Goal: Check status: Check status

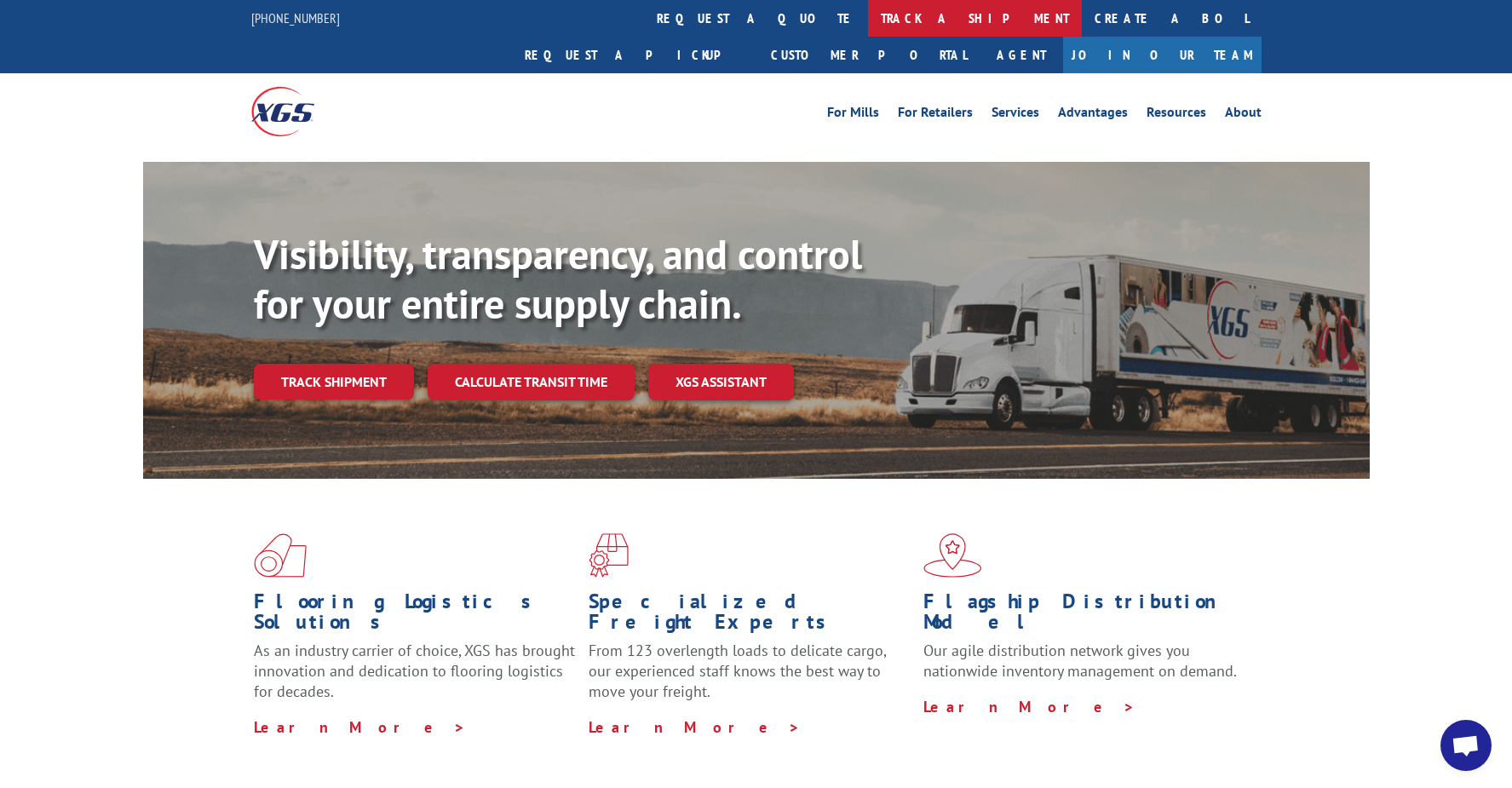
click at [868, 28] on link "track a shipment" at bounding box center [975, 18] width 214 height 37
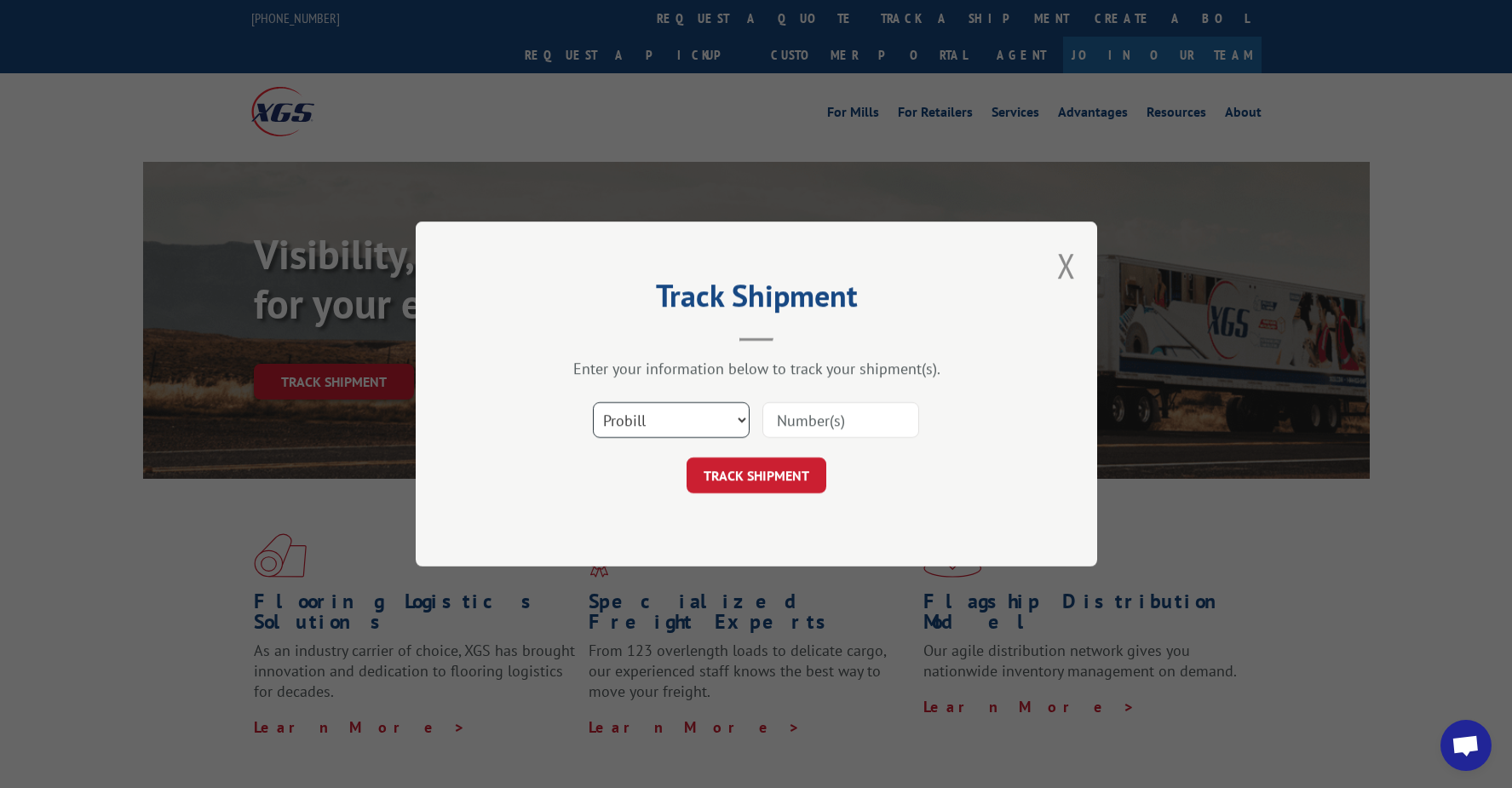
click at [707, 408] on select "Select category... Probill BOL PO" at bounding box center [671, 420] width 157 height 36
select select "bol"
click at [593, 402] on select "Select category... Probill BOL PO" at bounding box center [671, 420] width 157 height 36
click at [798, 420] on input at bounding box center [840, 420] width 157 height 36
type input "6025176"
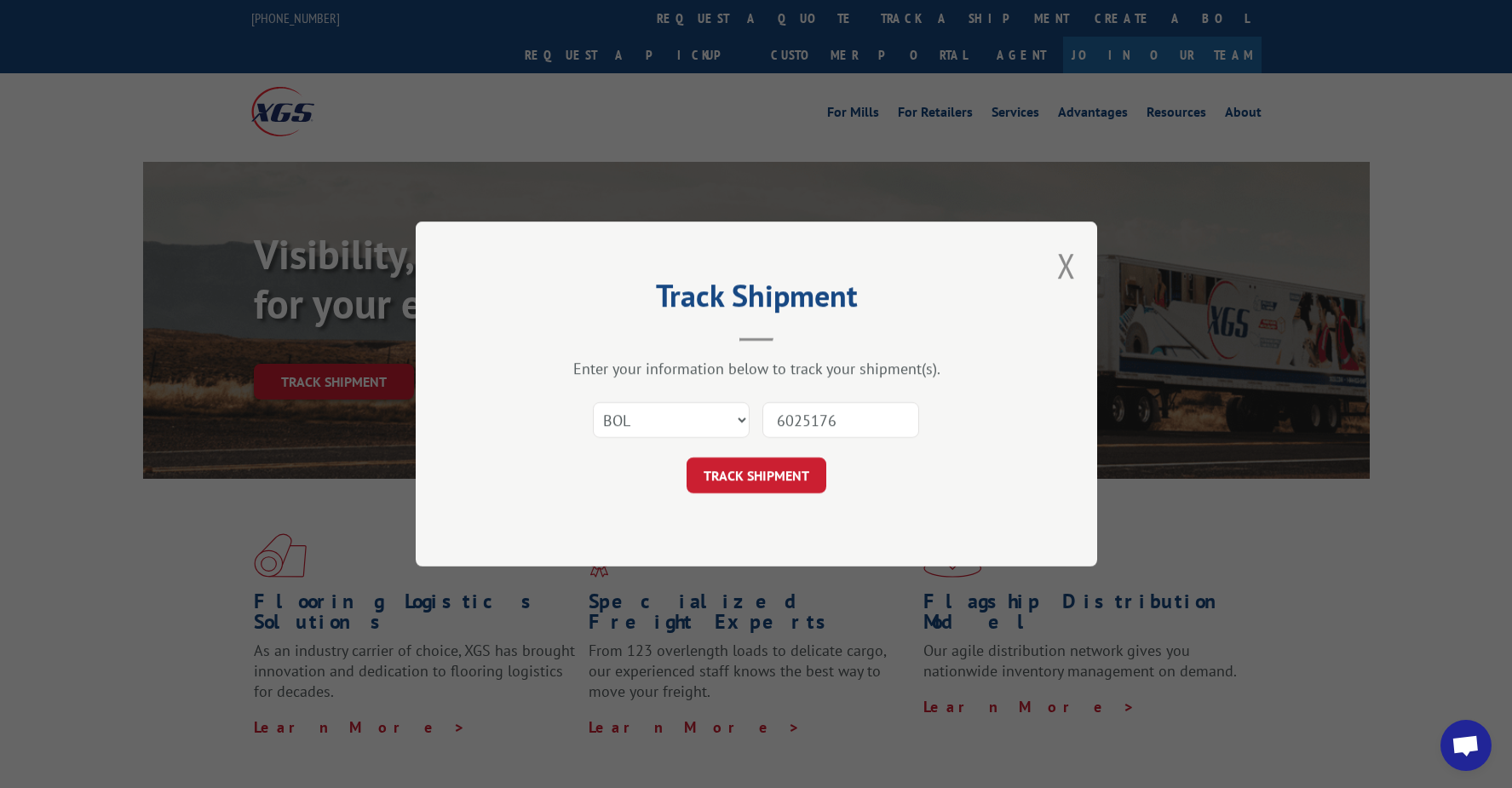
click button "TRACK SHIPMENT" at bounding box center [756, 475] width 139 height 36
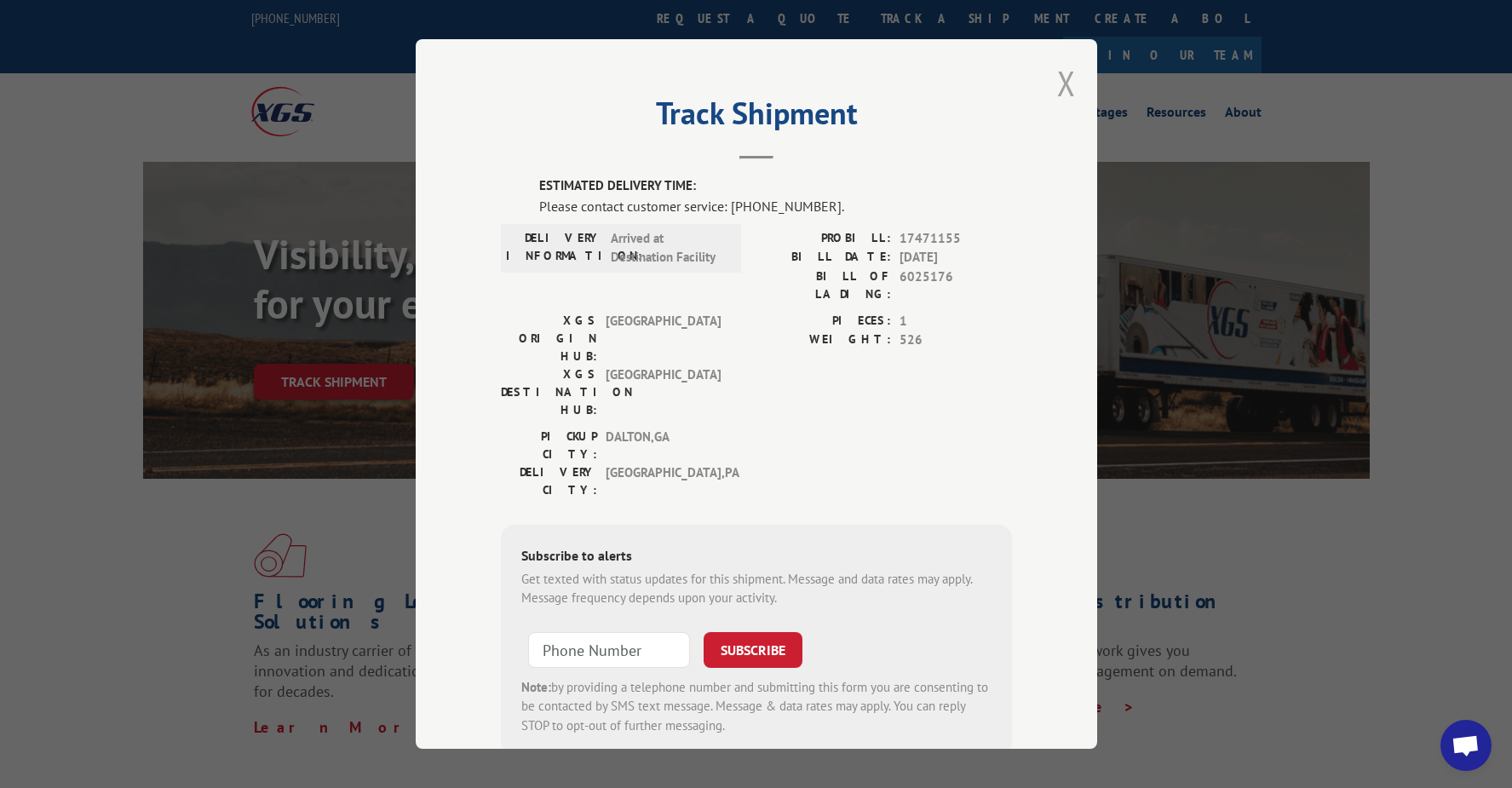
click at [1066, 90] on button "Close modal" at bounding box center [1067, 83] width 19 height 45
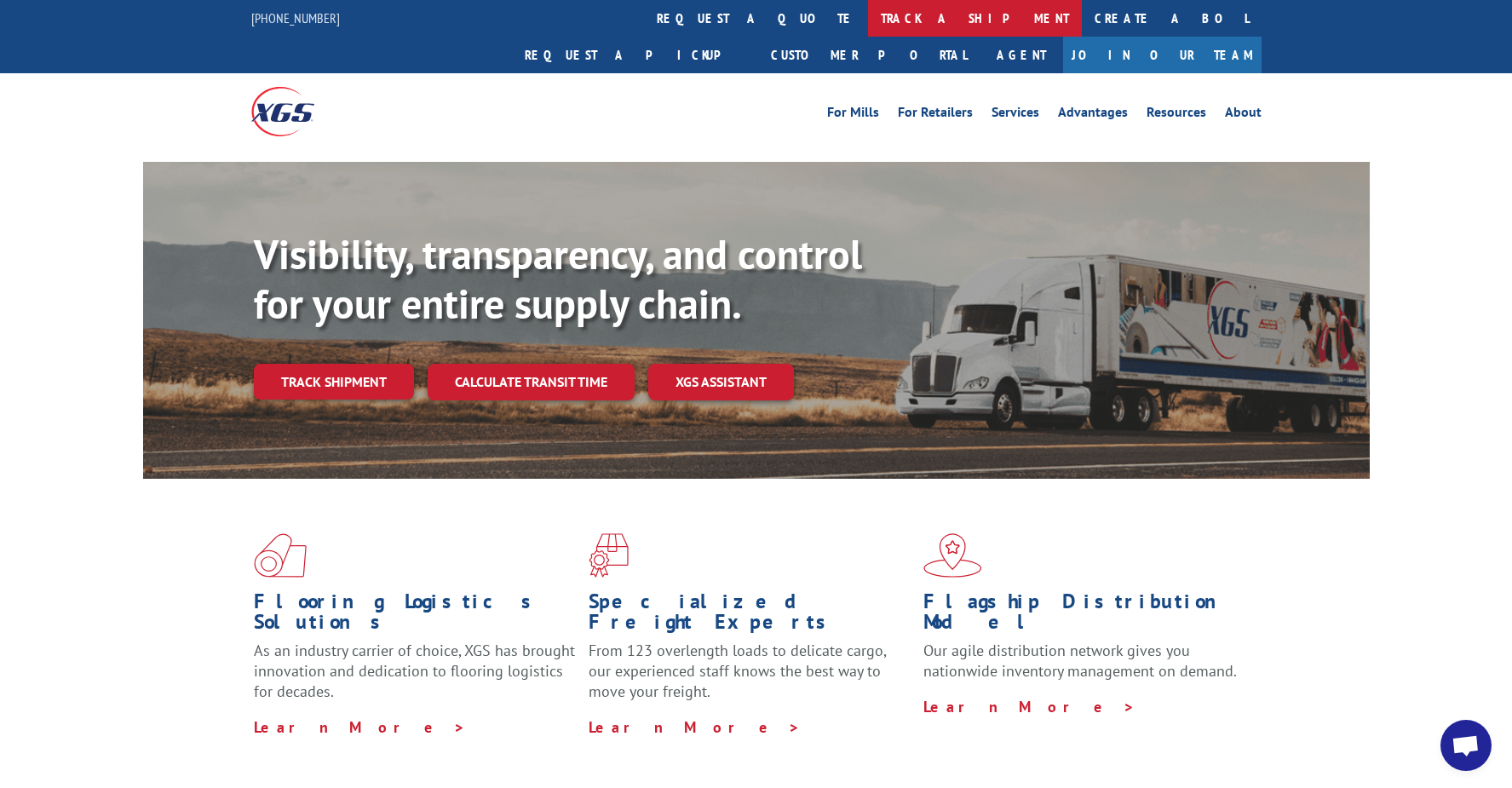
click at [868, 22] on link "track a shipment" at bounding box center [975, 18] width 214 height 37
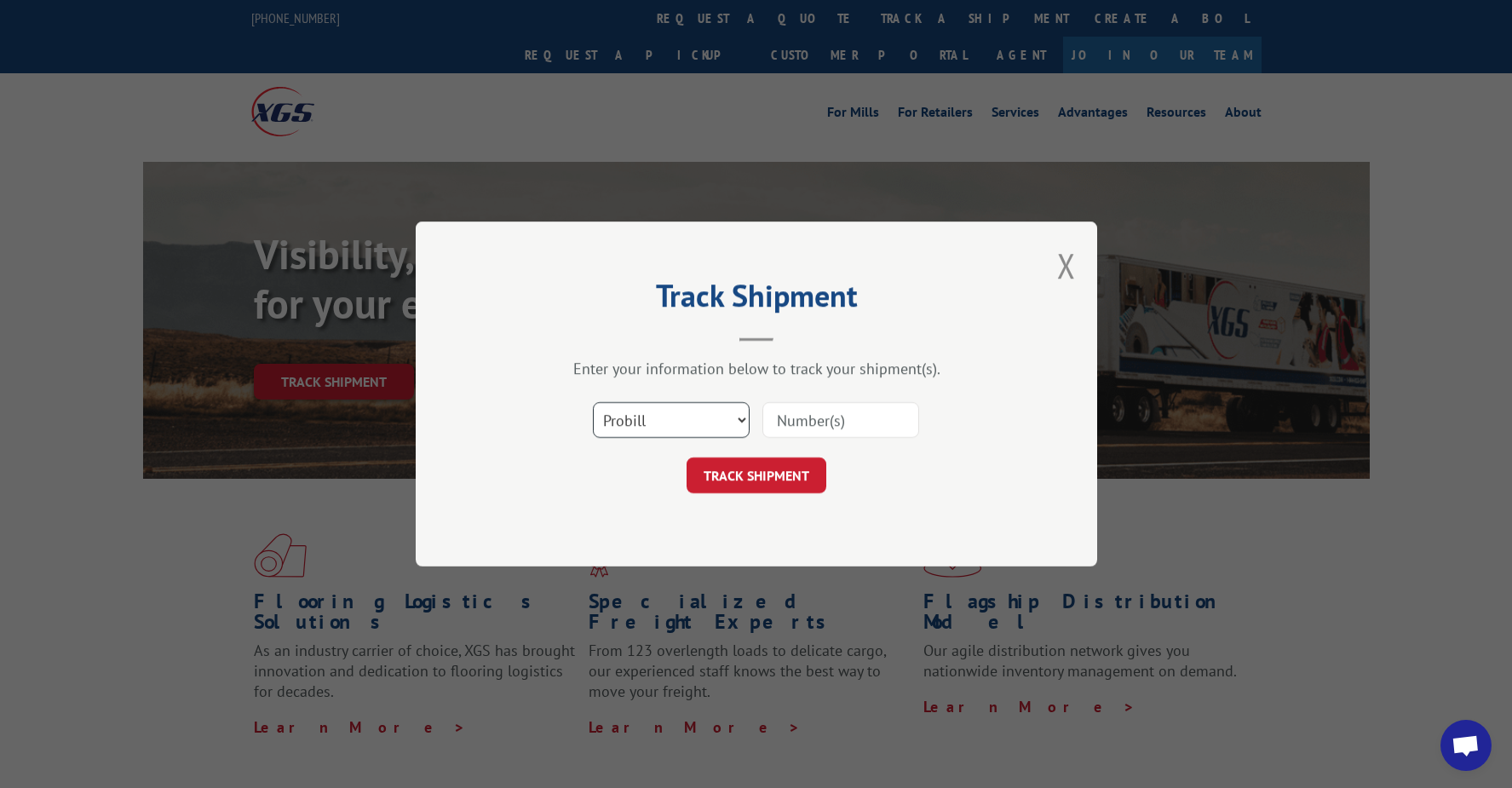
click at [636, 424] on select "Select category... Probill BOL PO" at bounding box center [671, 420] width 157 height 36
select select "bol"
click at [593, 402] on select "Select category... Probill BOL PO" at bounding box center [671, 420] width 157 height 36
click at [799, 425] on input at bounding box center [840, 420] width 157 height 36
type input "6044318"
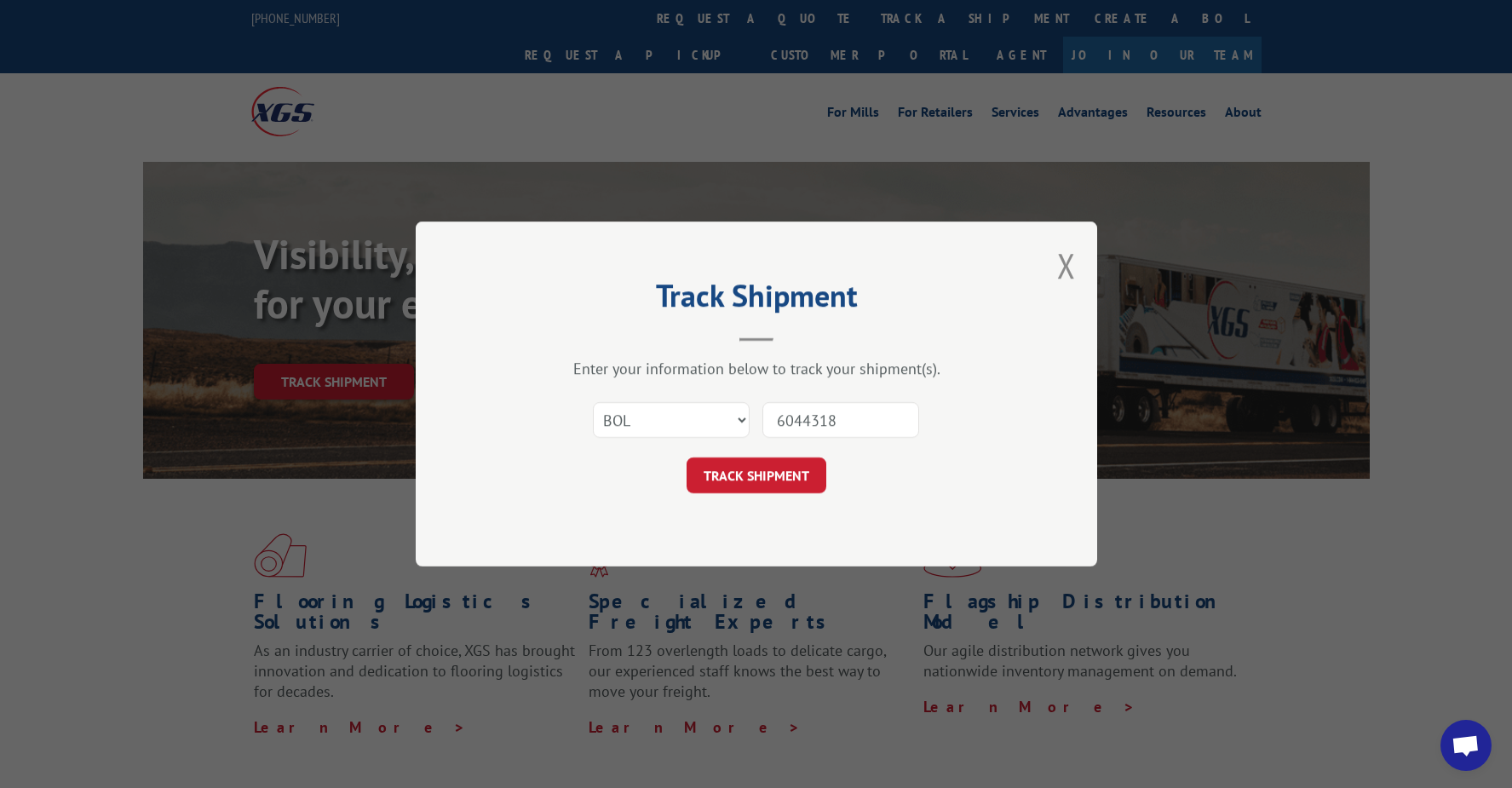
click button "TRACK SHIPMENT" at bounding box center [756, 475] width 139 height 36
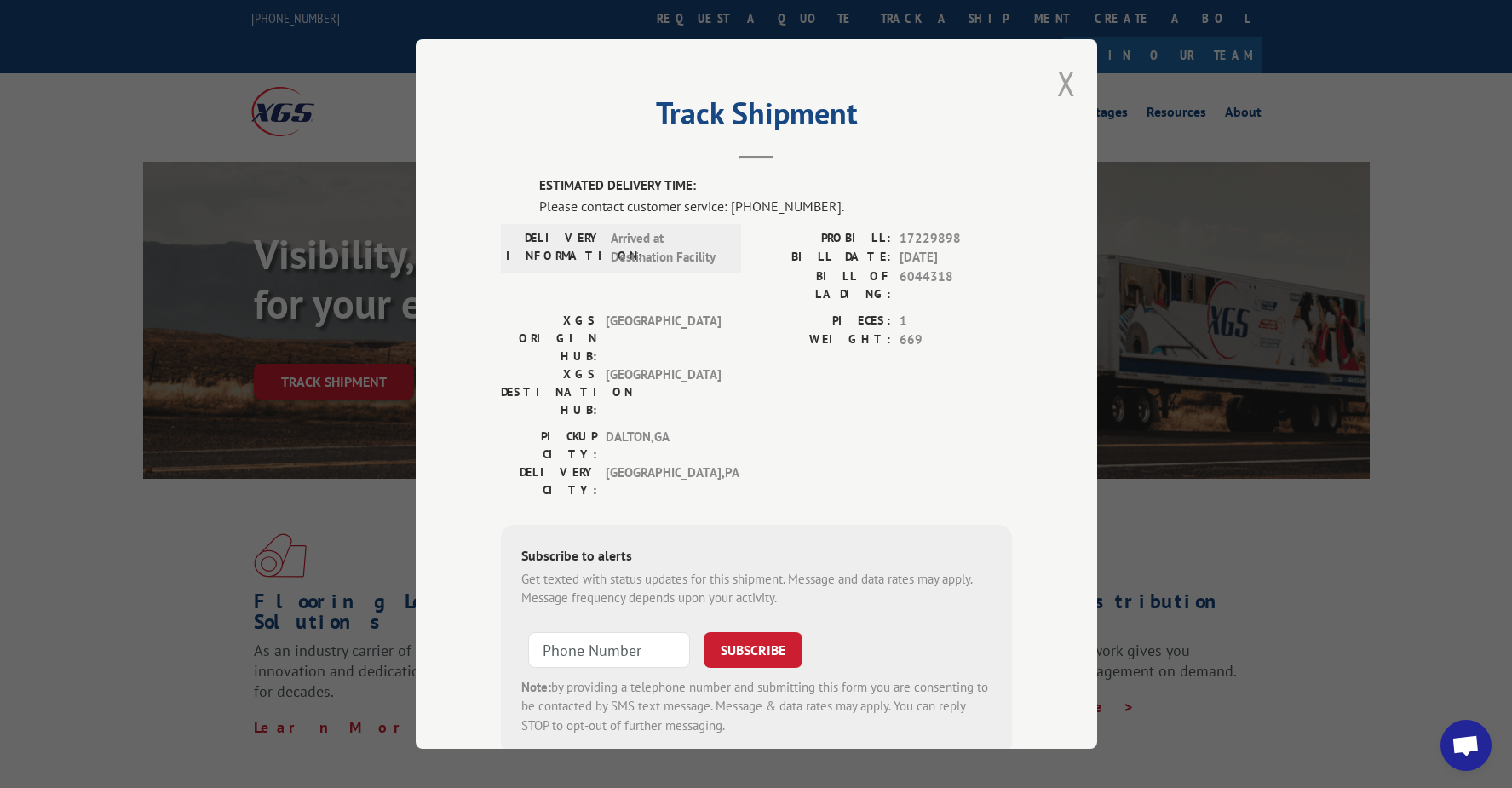
click at [1062, 78] on button "Close modal" at bounding box center [1067, 83] width 19 height 45
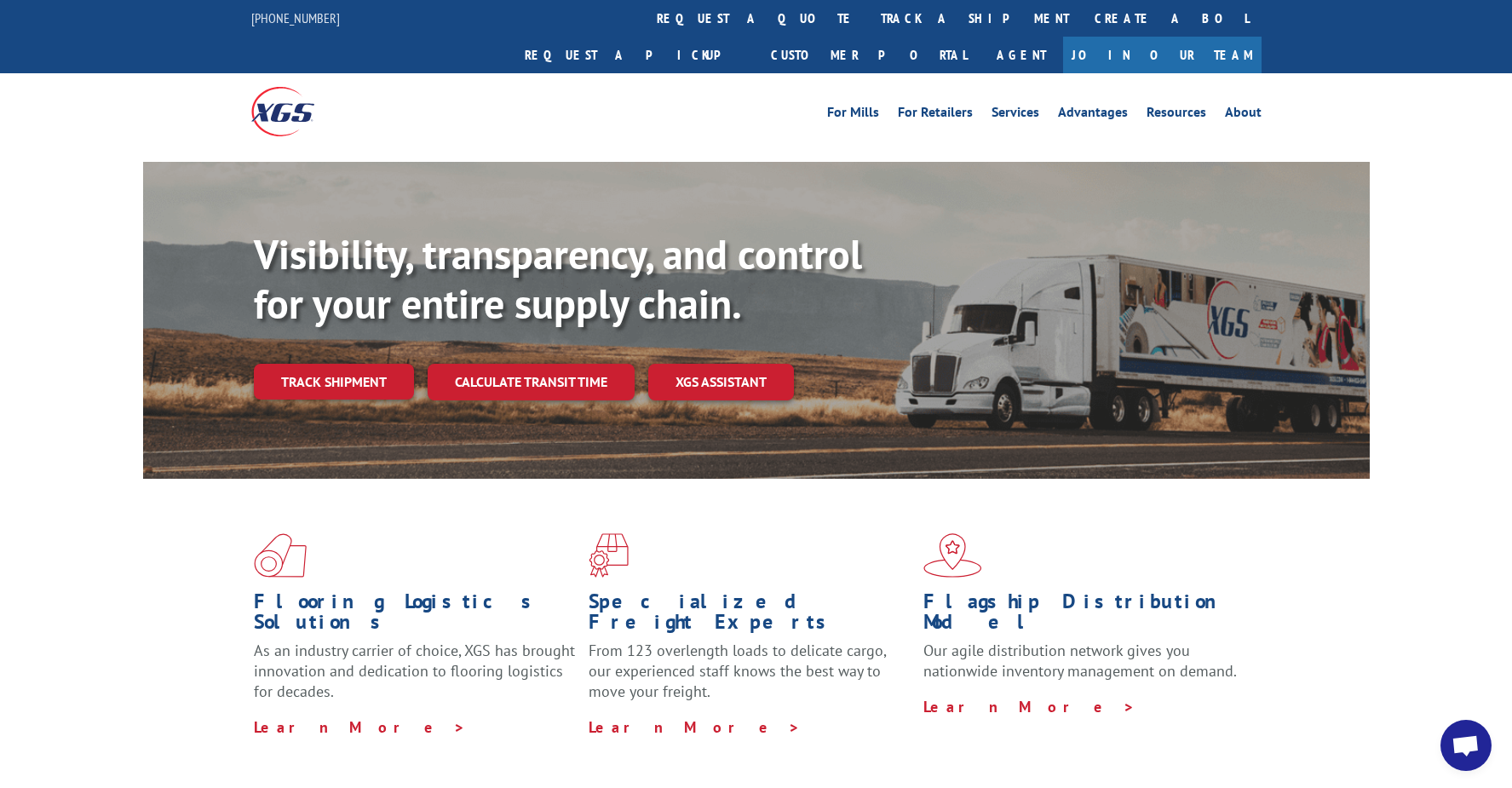
click at [1389, 150] on div at bounding box center [756, 156] width 1512 height 13
drag, startPoint x: 1499, startPoint y: 0, endPoint x: 1129, endPoint y: 96, distance: 382.3
click at [1129, 96] on div "For Mills For Retailers Services Advantages Resources About For Mills For Retai…" at bounding box center [756, 111] width 1010 height 76
